Goal: Communication & Community: Answer question/provide support

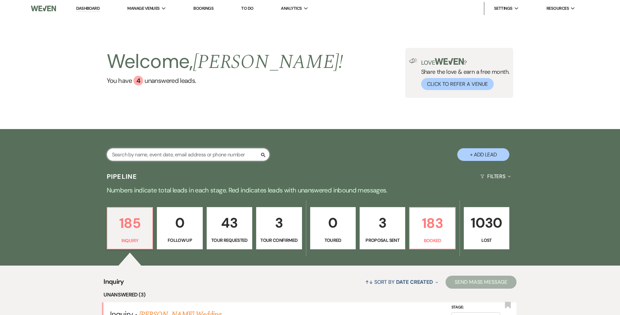
click at [190, 152] on input "text" at bounding box center [188, 154] width 163 height 13
type input "taneal"
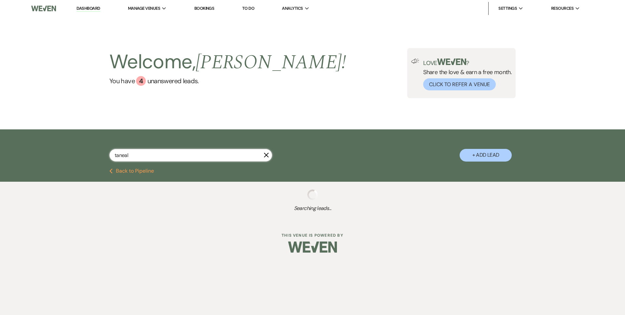
select select "6"
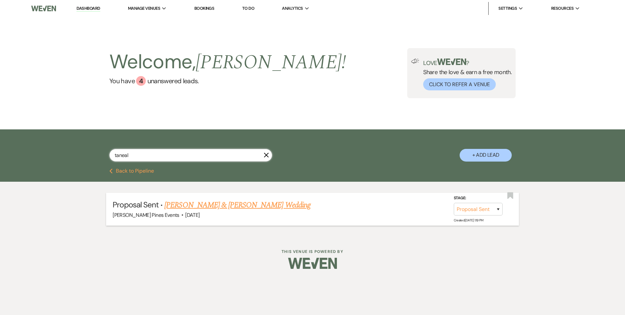
type input "taneal"
click at [215, 209] on link "[PERSON_NAME] & [PERSON_NAME] Wedding" at bounding box center [237, 206] width 146 height 12
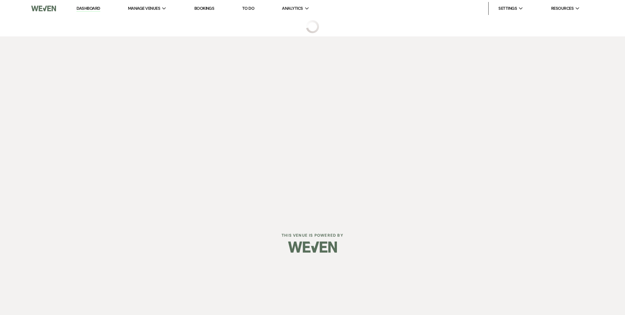
select select "6"
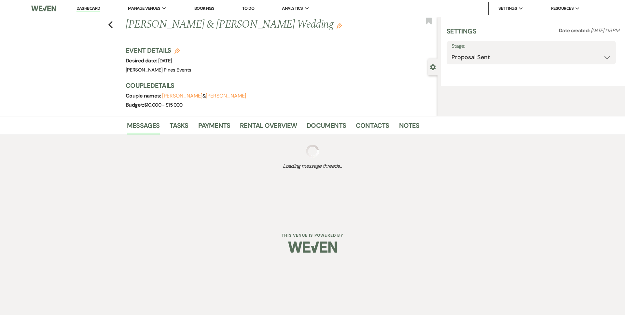
select select "5"
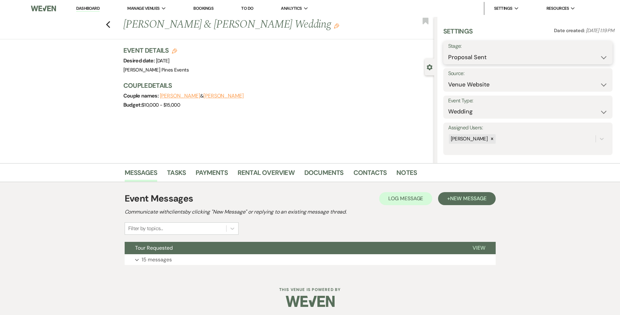
click at [503, 57] on select "Inquiry Follow Up Tour Requested Tour Confirmed Toured Proposal Sent Booked Lost" at bounding box center [527, 57] width 159 height 13
select select "7"
click at [448, 51] on select "Inquiry Follow Up Tour Requested Tour Confirmed Toured Proposal Sent Booked Lost" at bounding box center [527, 57] width 159 height 13
click at [586, 53] on button "Save" at bounding box center [594, 52] width 37 height 13
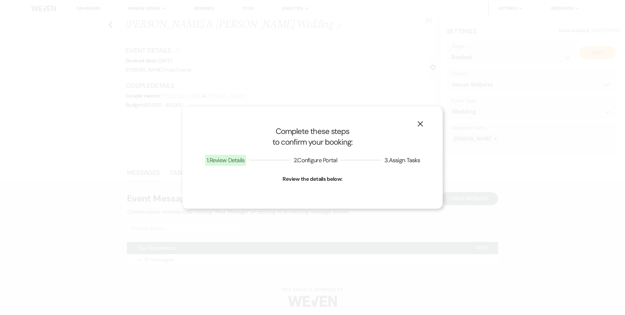
select select "1"
select select "617"
select select "false"
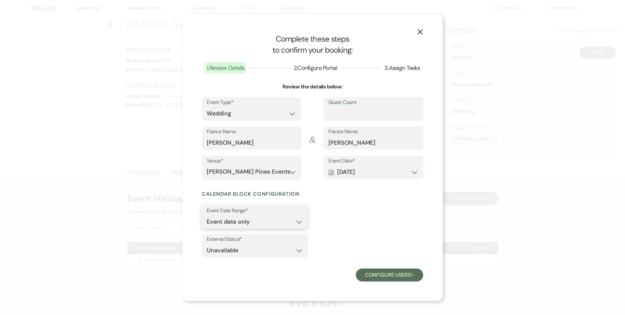
click at [284, 226] on select "Event date only Event date and" at bounding box center [255, 222] width 96 height 13
select select "eventDateAnd"
click at [207, 216] on select "Event date only Event date and" at bounding box center [255, 222] width 96 height 13
click at [334, 224] on input "0" at bounding box center [337, 222] width 40 height 13
type input "1"
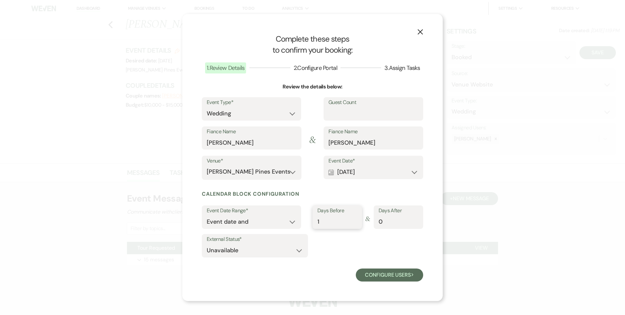
click at [357, 219] on input "1" at bounding box center [337, 222] width 40 height 13
type input "1"
click at [417, 219] on input "1" at bounding box center [399, 222] width 40 height 13
click at [401, 272] on button "Configure users Next" at bounding box center [389, 275] width 67 height 13
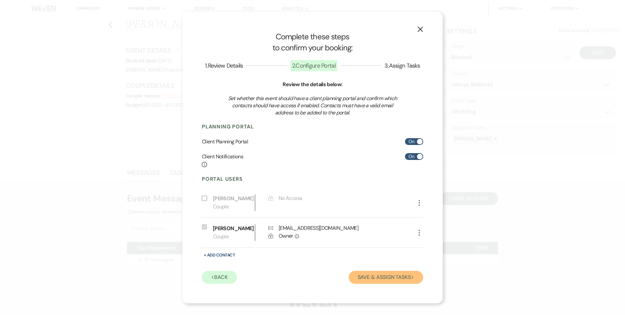
click at [409, 275] on button "Save & Assign Tasks Next" at bounding box center [386, 277] width 75 height 13
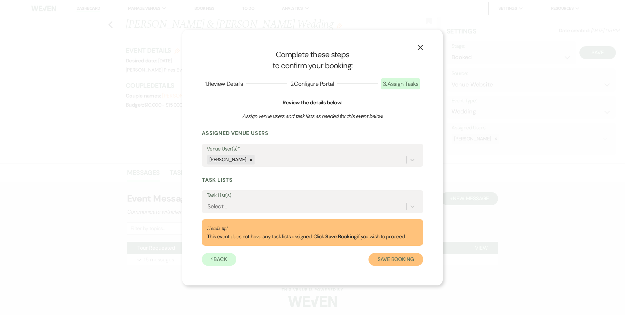
click at [409, 253] on button "Save Booking" at bounding box center [395, 259] width 55 height 13
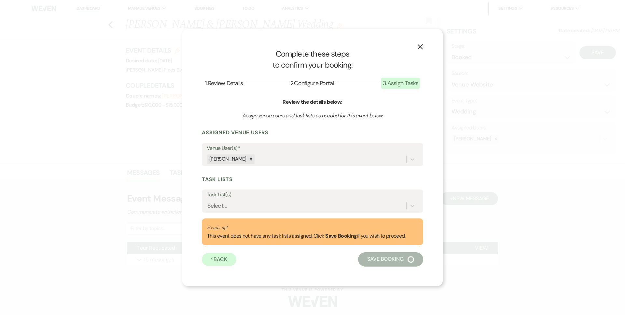
select select "14"
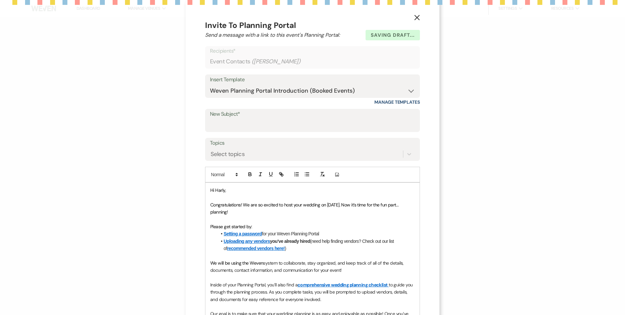
select select "5"
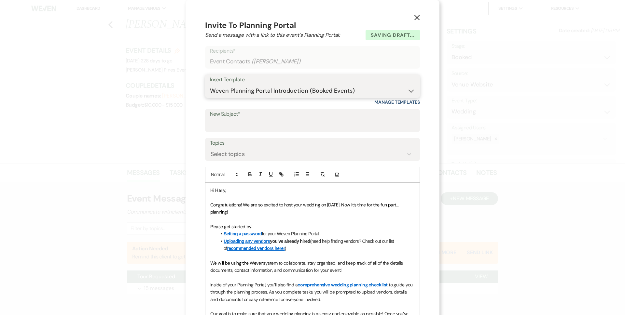
click at [270, 88] on select "-- Weven Planning Portal Introduction (Booked Events) Contract (Pre-Booked Lead…" at bounding box center [312, 91] width 205 height 13
select select "5224"
click at [210, 85] on select "-- Weven Planning Portal Introduction (Booked Events) Contract (Pre-Booked Lead…" at bounding box center [312, 91] width 205 height 13
type input "Welcome to the [PERSON_NAME] Pines Family!"
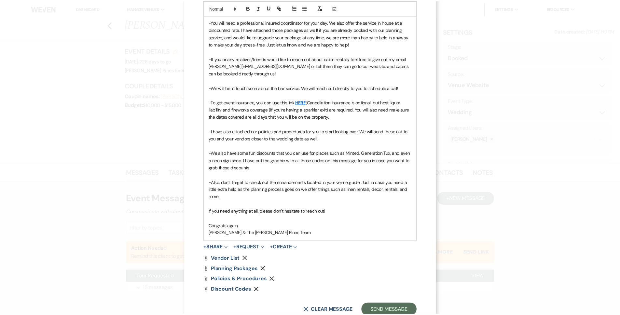
scroll to position [270, 0]
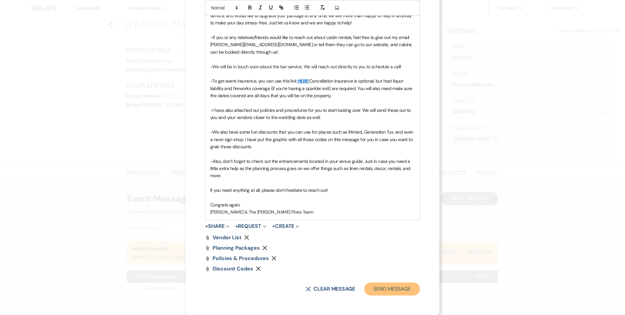
click at [378, 288] on button "Send Message" at bounding box center [392, 289] width 56 height 13
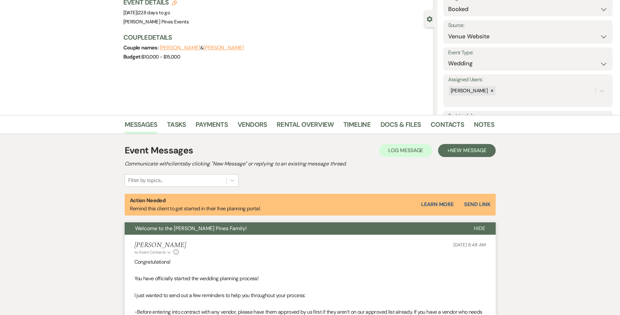
scroll to position [0, 0]
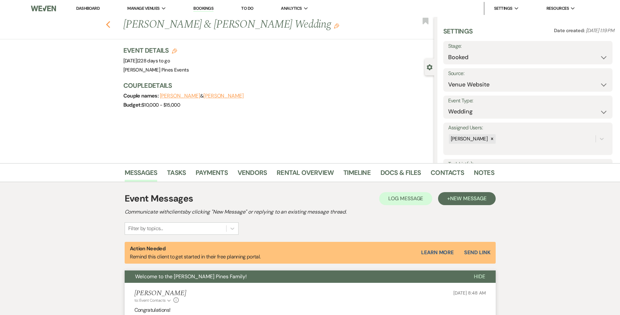
click at [111, 26] on icon "Previous" at bounding box center [108, 25] width 5 height 8
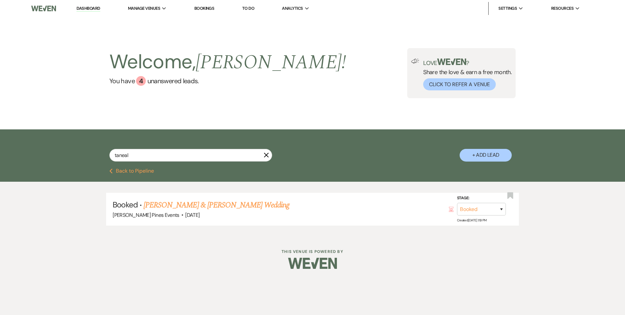
click at [152, 172] on button "Previous Back to Pipeline" at bounding box center [131, 171] width 45 height 5
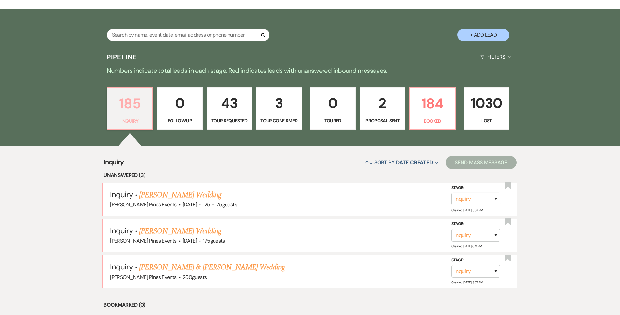
scroll to position [195, 0]
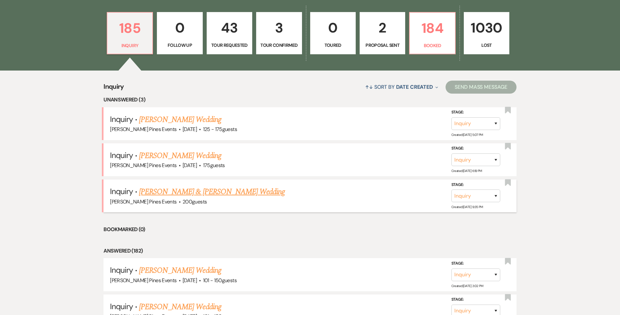
click at [201, 196] on link "[PERSON_NAME] & [PERSON_NAME] Wedding" at bounding box center [212, 192] width 146 height 12
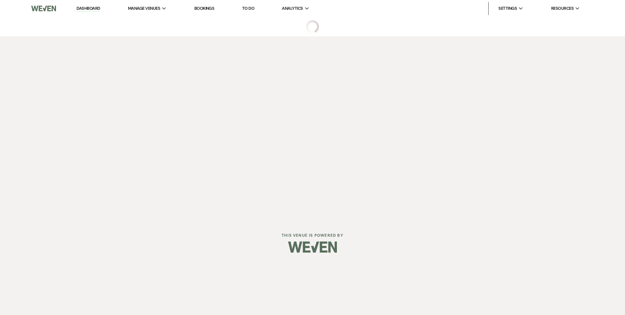
select select "5"
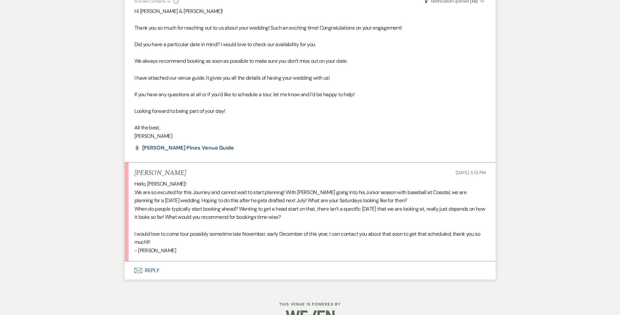
scroll to position [411, 0]
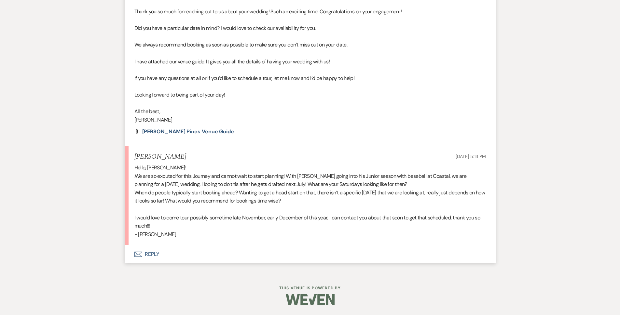
click at [177, 257] on button "Envelope Reply" at bounding box center [310, 254] width 371 height 18
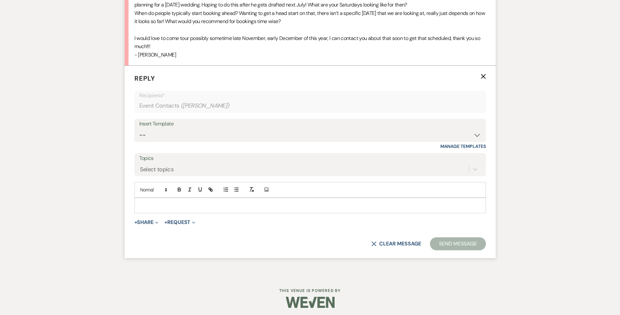
scroll to position [593, 0]
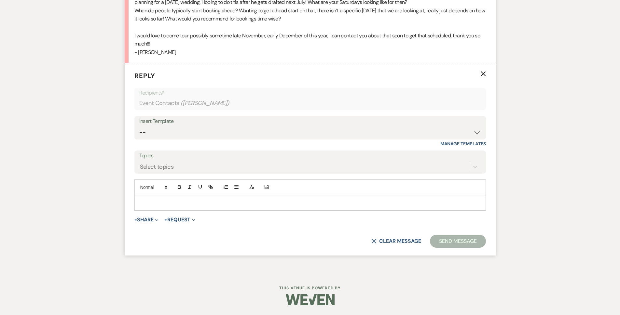
click at [221, 202] on p at bounding box center [310, 203] width 341 height 7
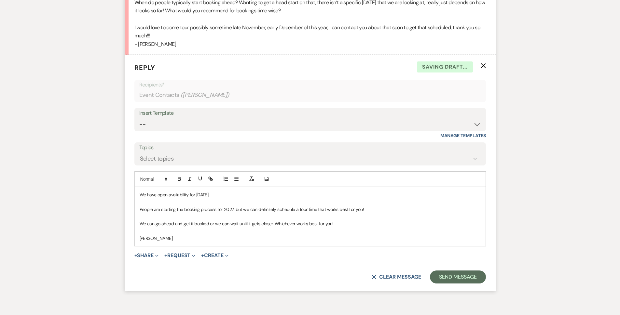
scroll to position [637, 0]
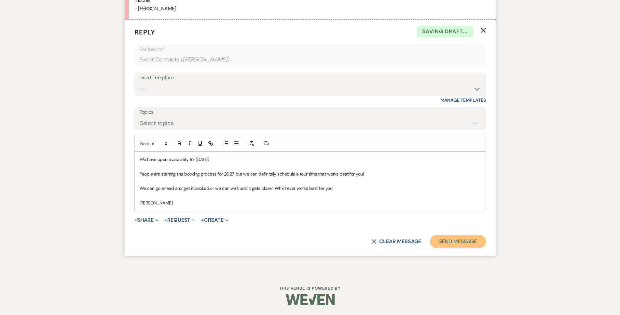
click at [441, 246] on button "Send Message" at bounding box center [458, 241] width 56 height 13
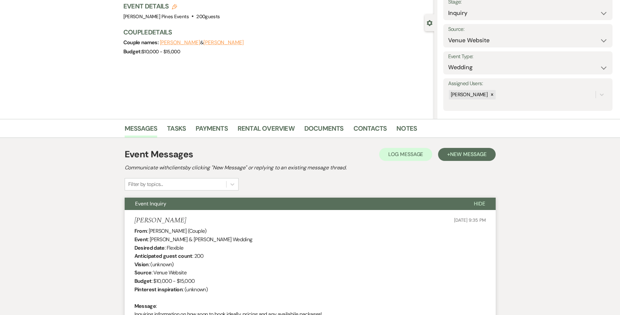
scroll to position [0, 0]
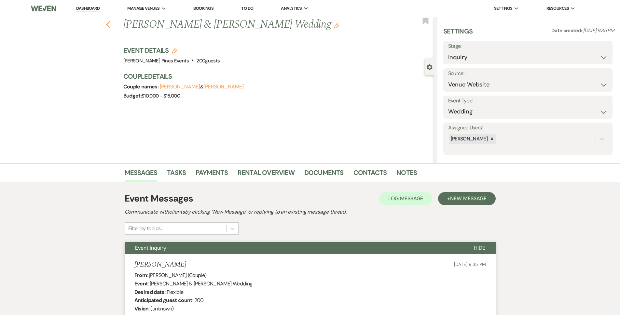
click at [109, 25] on icon "Previous" at bounding box center [108, 25] width 5 height 8
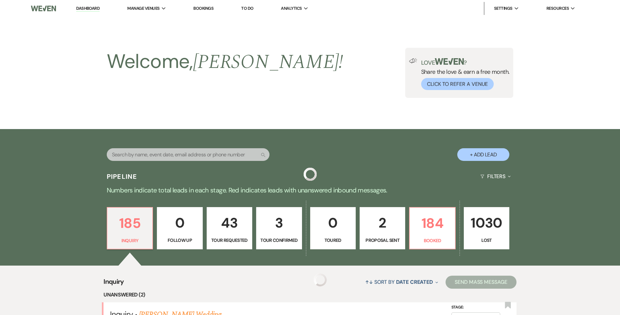
scroll to position [195, 0]
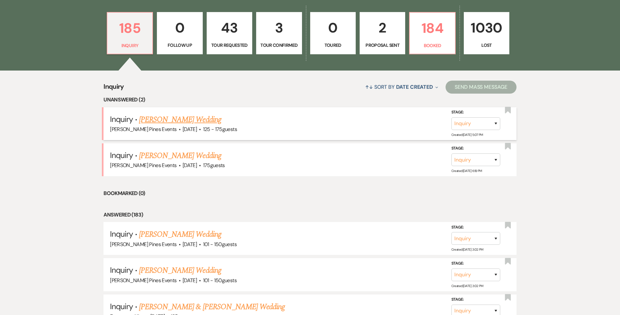
click at [169, 118] on link "[PERSON_NAME] Wedding" at bounding box center [180, 120] width 82 height 12
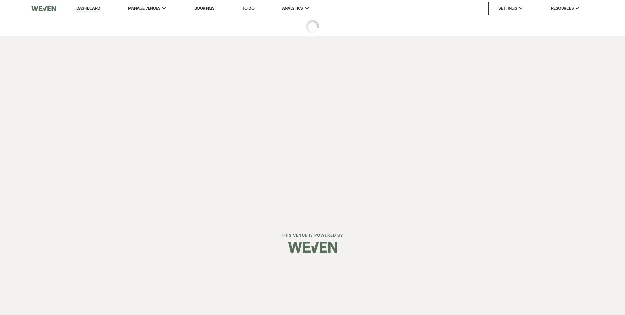
select select "3"
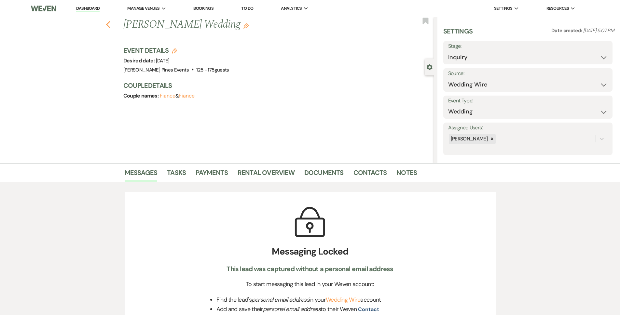
click at [109, 26] on icon "Previous" at bounding box center [108, 25] width 5 height 8
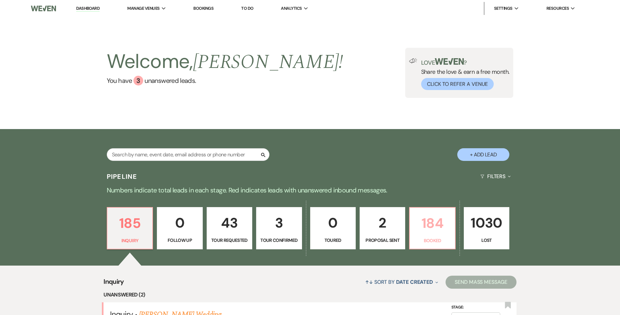
click at [434, 219] on p "184" at bounding box center [432, 224] width 37 height 22
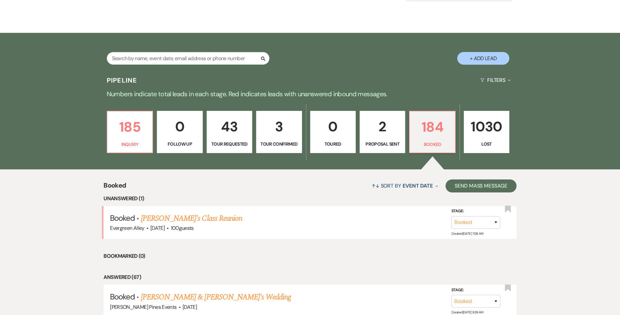
scroll to position [161, 0]
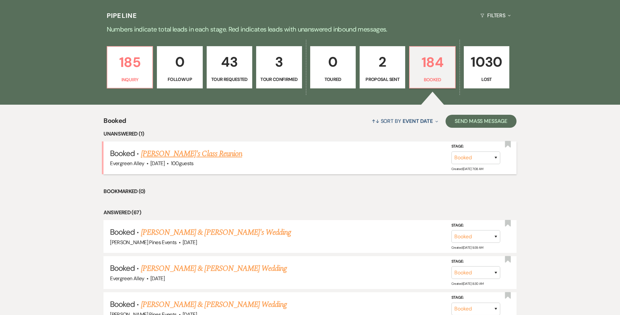
click at [195, 154] on link "[PERSON_NAME]'s Class Reunion" at bounding box center [191, 154] width 101 height 12
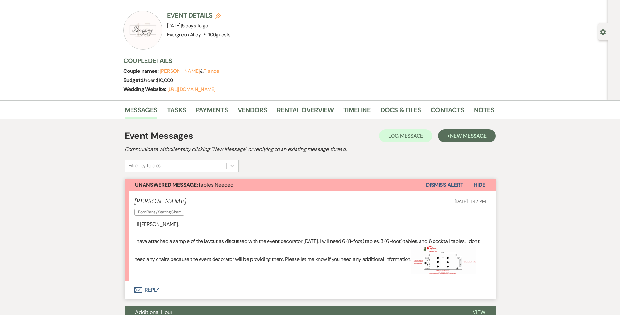
scroll to position [195, 0]
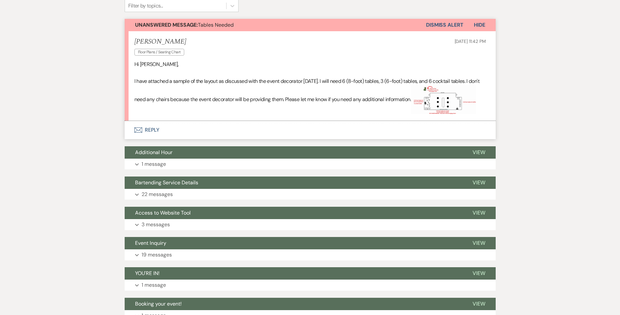
click at [459, 95] on img at bounding box center [443, 99] width 65 height 29
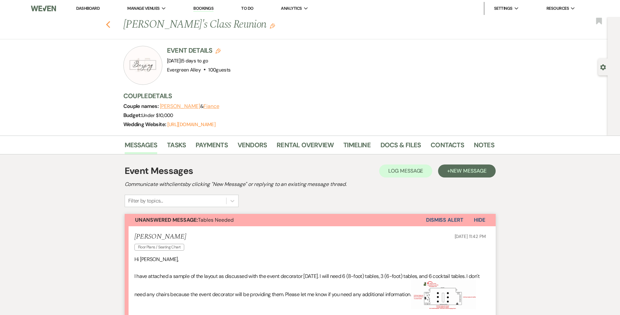
click at [111, 26] on icon "Previous" at bounding box center [108, 25] width 5 height 8
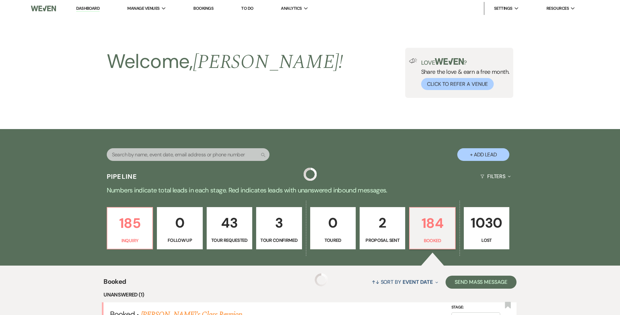
scroll to position [161, 0]
